Goal: Task Accomplishment & Management: Use online tool/utility

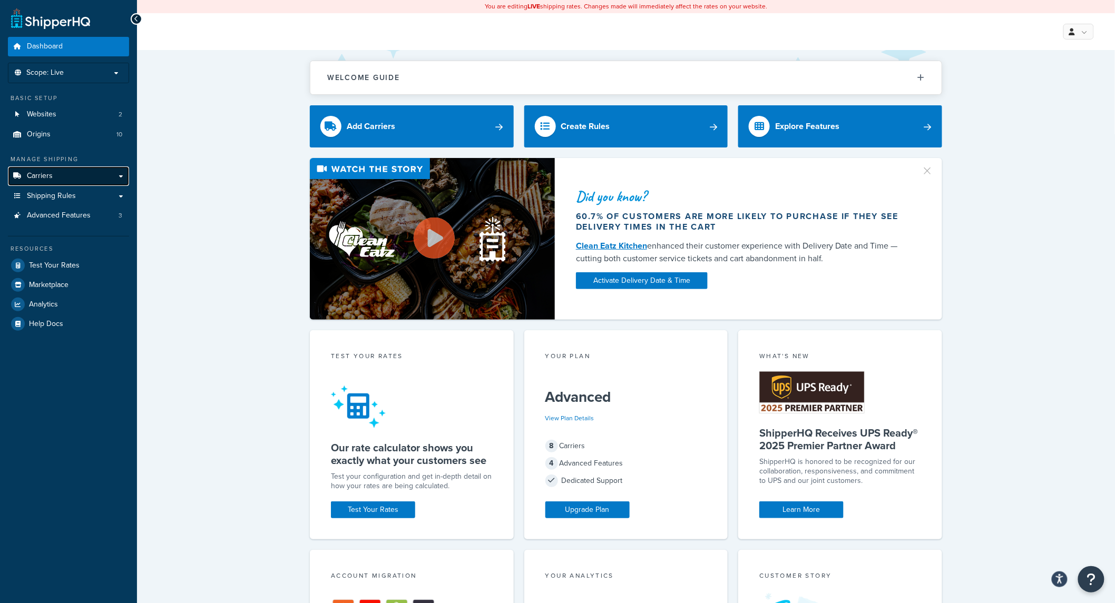
click at [49, 170] on link "Carriers" at bounding box center [68, 175] width 121 height 19
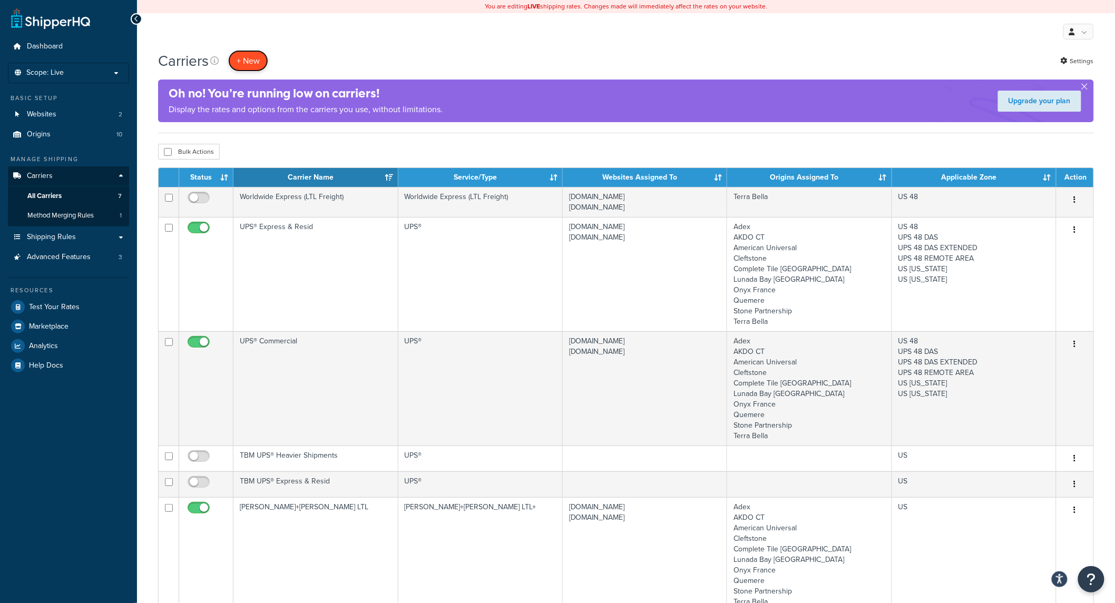
click at [249, 58] on button "+ New" at bounding box center [248, 61] width 40 height 22
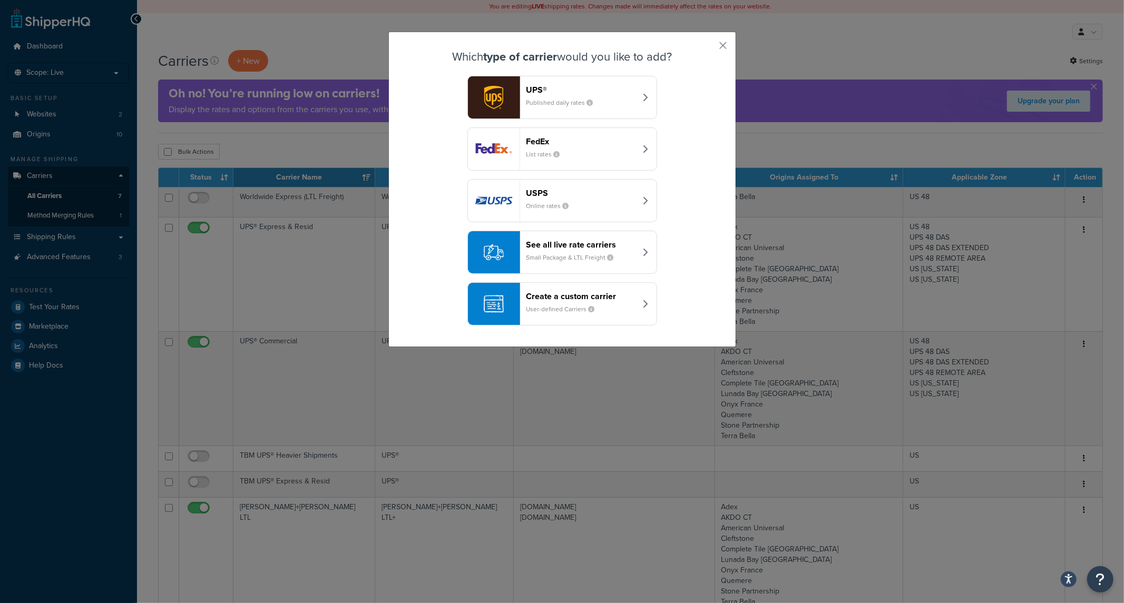
click at [538, 266] on button "See all live rate carriers Small Package & LTL Freight" at bounding box center [562, 252] width 190 height 43
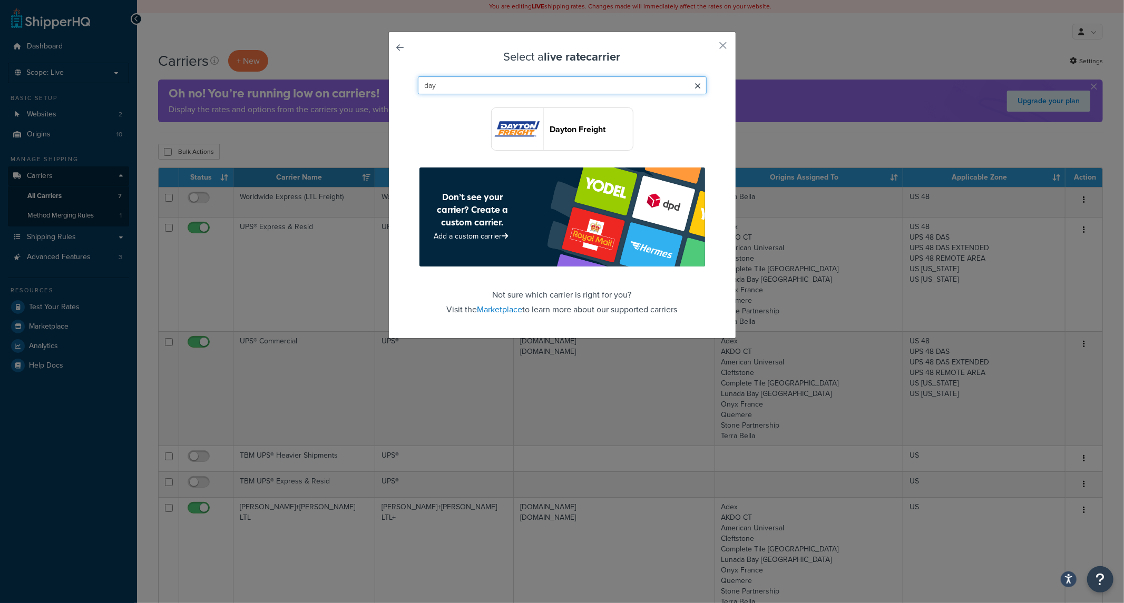
type input "day"
drag, startPoint x: 713, startPoint y: 46, endPoint x: 699, endPoint y: 56, distance: 17.4
click at [713, 45] on div "Select a live rate carrier day Dayton Freight Don’t see your carrier? Create a …" at bounding box center [562, 185] width 348 height 307
click at [709, 48] on button "button" at bounding box center [708, 49] width 3 height 3
